Goal: Information Seeking & Learning: Learn about a topic

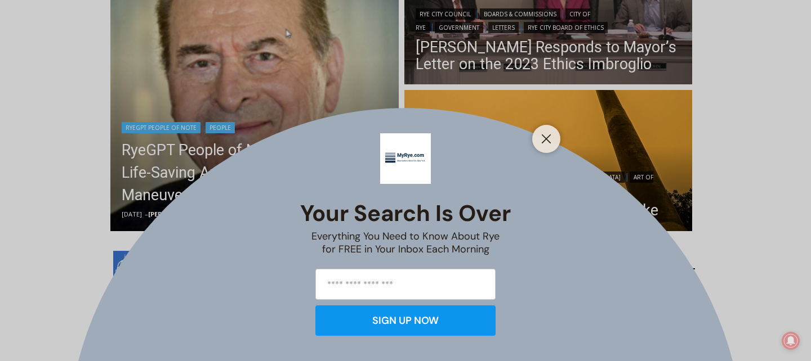
scroll to position [372, 0]
click at [546, 136] on icon "Close" at bounding box center [546, 139] width 10 height 10
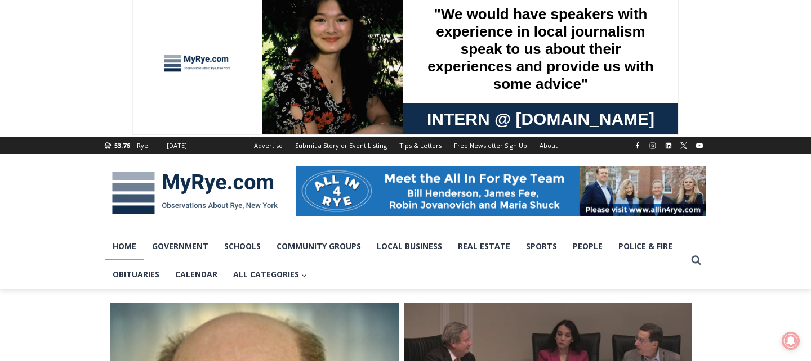
scroll to position [0, 0]
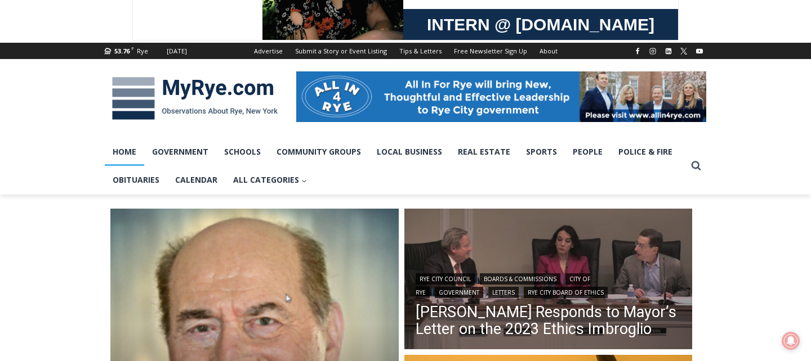
scroll to position [114, 0]
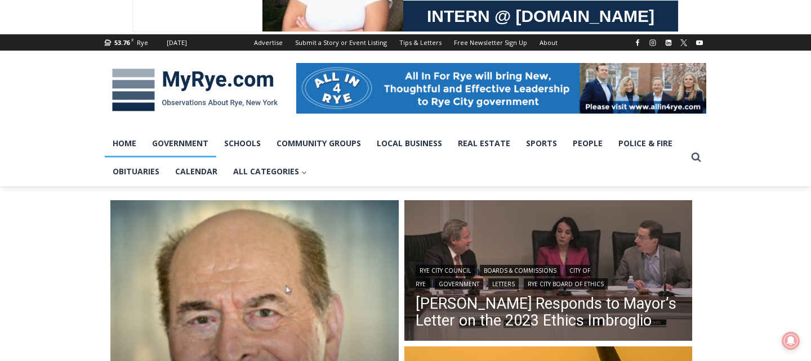
click at [198, 147] on link "Government" at bounding box center [180, 143] width 72 height 28
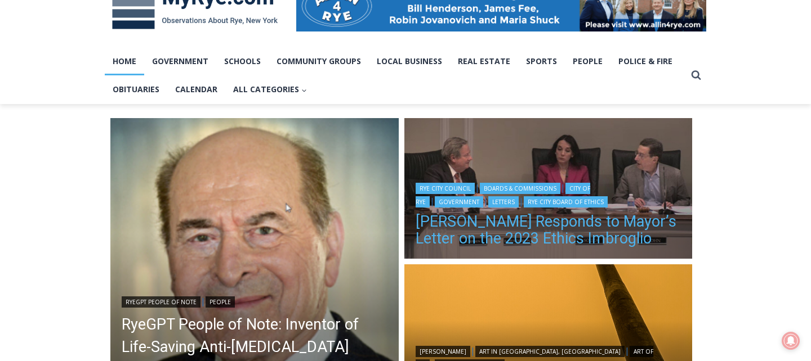
scroll to position [193, 0]
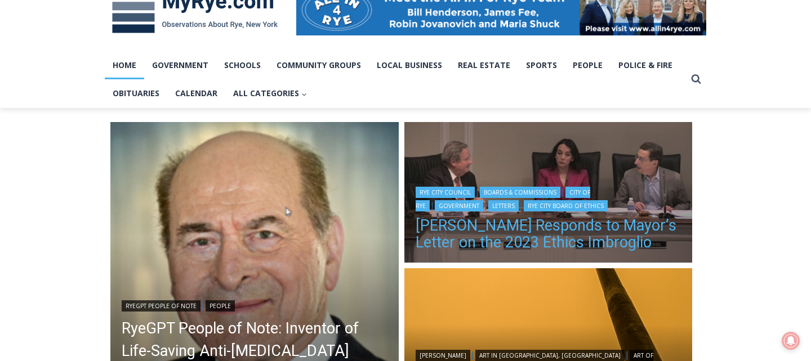
click at [475, 235] on link "[PERSON_NAME] Responds to Mayor’s Letter on the 2023 Ethics Imbroglio" at bounding box center [548, 234] width 266 height 34
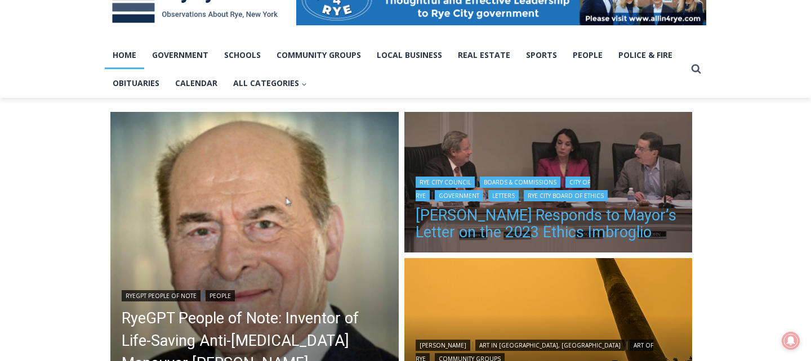
scroll to position [208, 0]
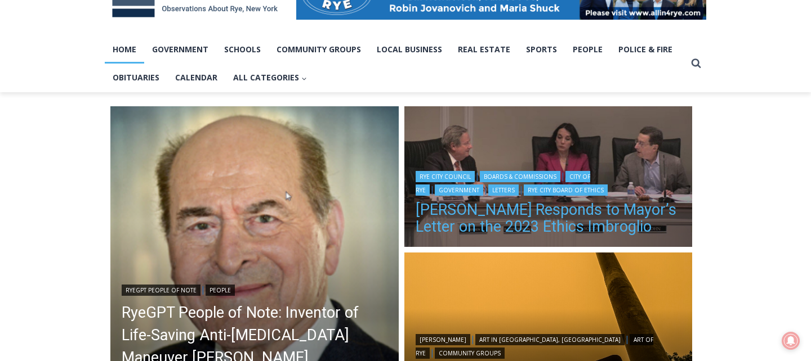
click at [502, 212] on link "[PERSON_NAME] Responds to Mayor’s Letter on the 2023 Ethics Imbroglio" at bounding box center [548, 219] width 266 height 34
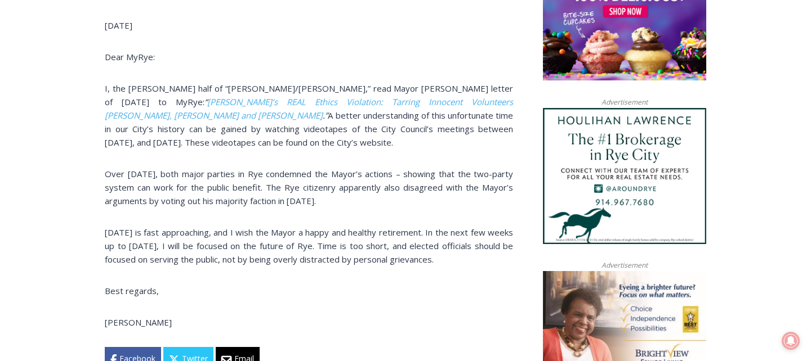
scroll to position [826, 0]
